Goal: Information Seeking & Learning: Understand process/instructions

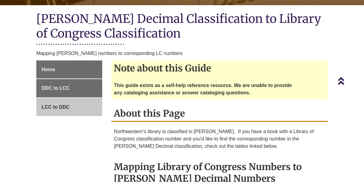
scroll to position [142, 0]
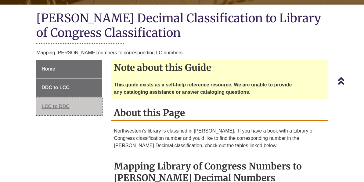
click at [46, 104] on span "LCC to DDC" at bounding box center [56, 106] width 28 height 5
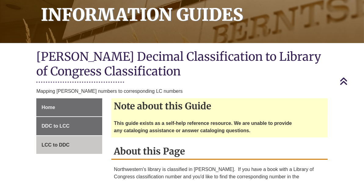
scroll to position [102, 0]
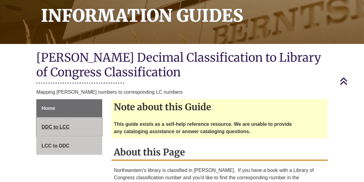
click at [43, 127] on span "DDC to LCC" at bounding box center [56, 126] width 28 height 5
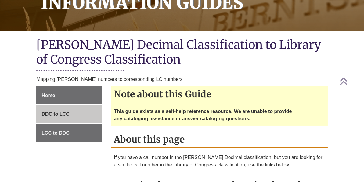
scroll to position [121, 0]
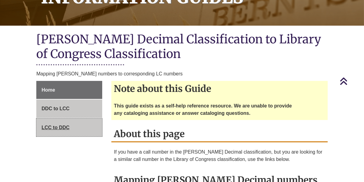
click at [53, 128] on span "LCC to DDC" at bounding box center [56, 127] width 28 height 5
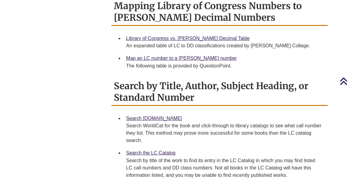
scroll to position [305, 0]
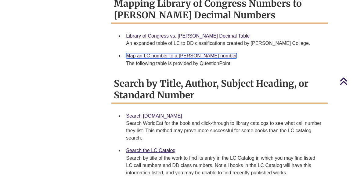
click at [137, 57] on link "Map an LC number to a [PERSON_NAME] number" at bounding box center [181, 55] width 111 height 5
